Goal: Task Accomplishment & Management: Manage account settings

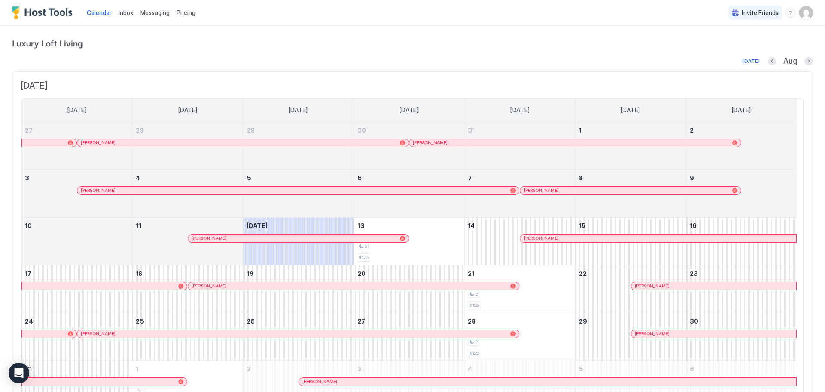
click at [800, 15] on img "User profile" at bounding box center [807, 13] width 14 height 14
click at [758, 48] on div "Settings" at bounding box center [751, 48] width 109 height 15
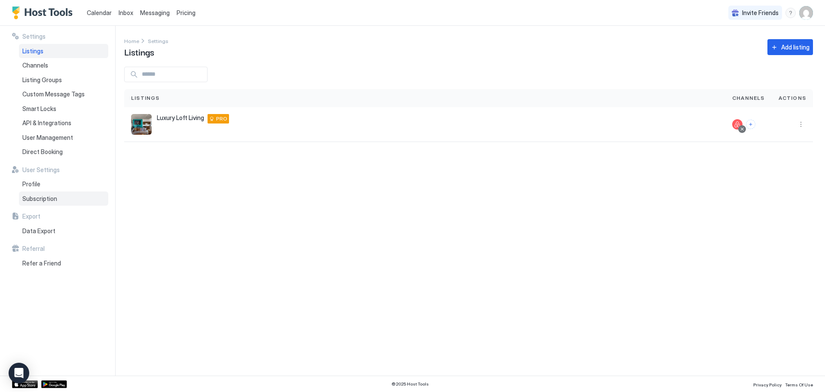
click at [50, 199] on span "Subscription" at bounding box center [39, 199] width 35 height 8
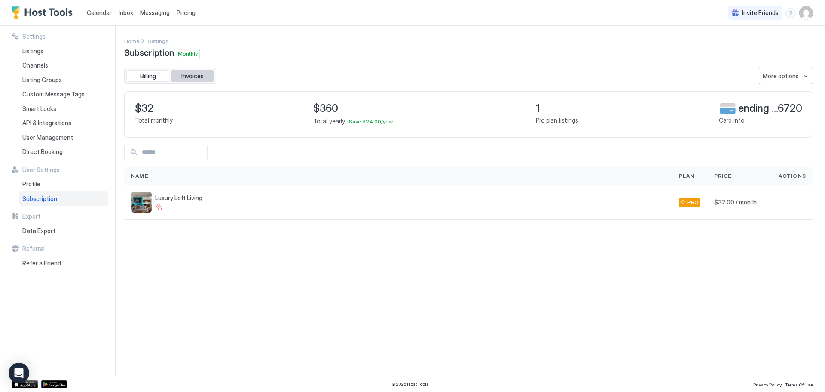
click at [195, 71] on button "Invoices" at bounding box center [192, 76] width 43 height 12
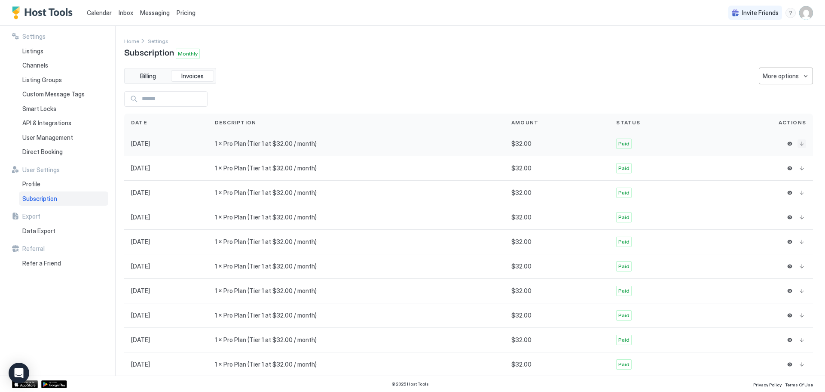
click at [798, 144] on button "Download" at bounding box center [802, 143] width 9 height 9
click at [311, 36] on div "Settings Home Settings Subscription Monthly Billing Invoices More options Date …" at bounding box center [474, 200] width 701 height 349
